Goal: Transaction & Acquisition: Download file/media

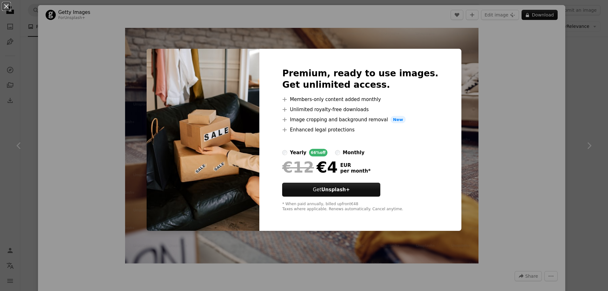
scroll to position [1424, 0]
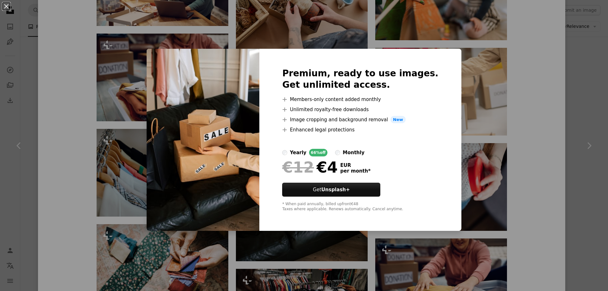
click at [542, 108] on div "An X shape Premium, ready to use images. Get unlimited access. A plus sign Memb…" at bounding box center [304, 145] width 608 height 291
